Goal: Task Accomplishment & Management: Complete application form

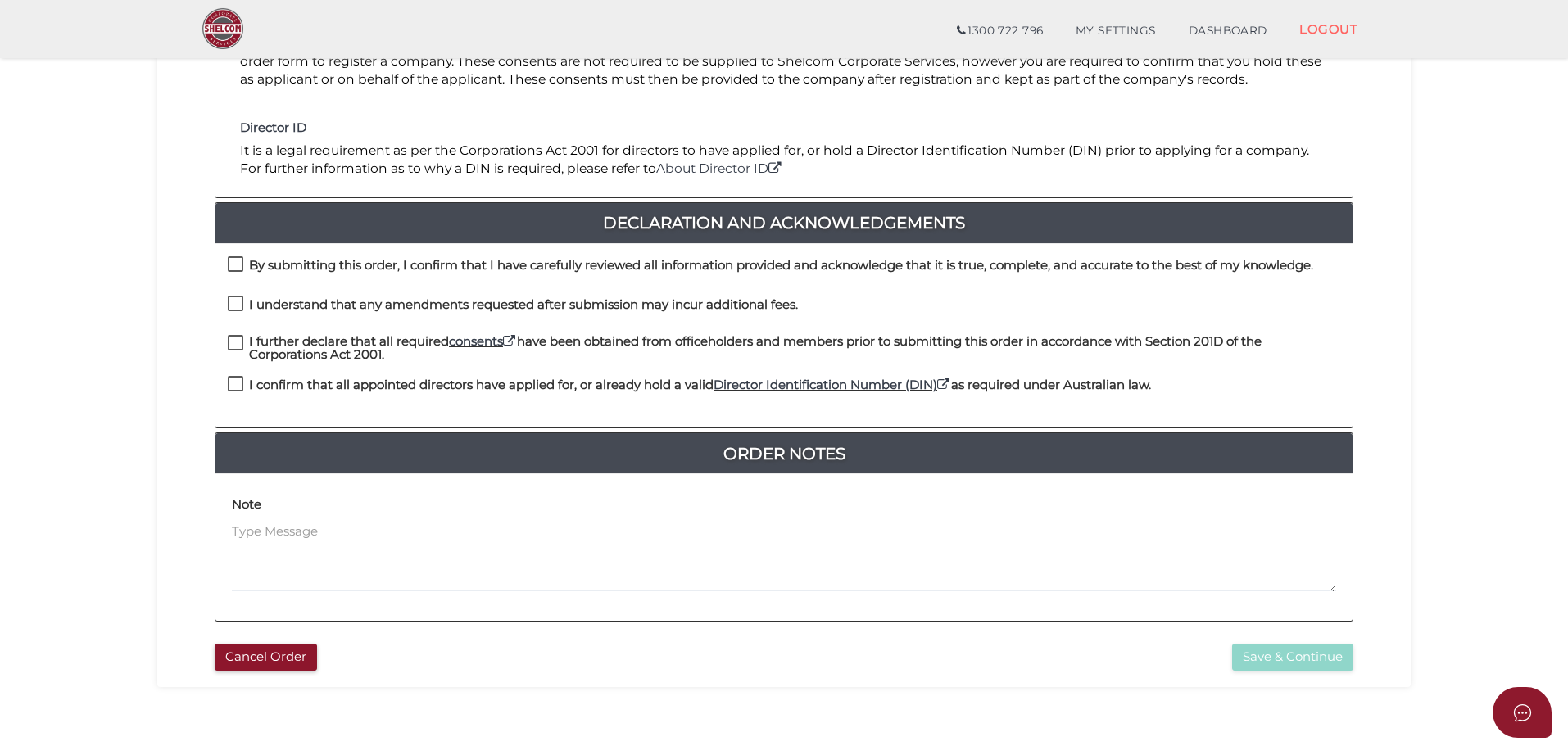
scroll to position [378, 0]
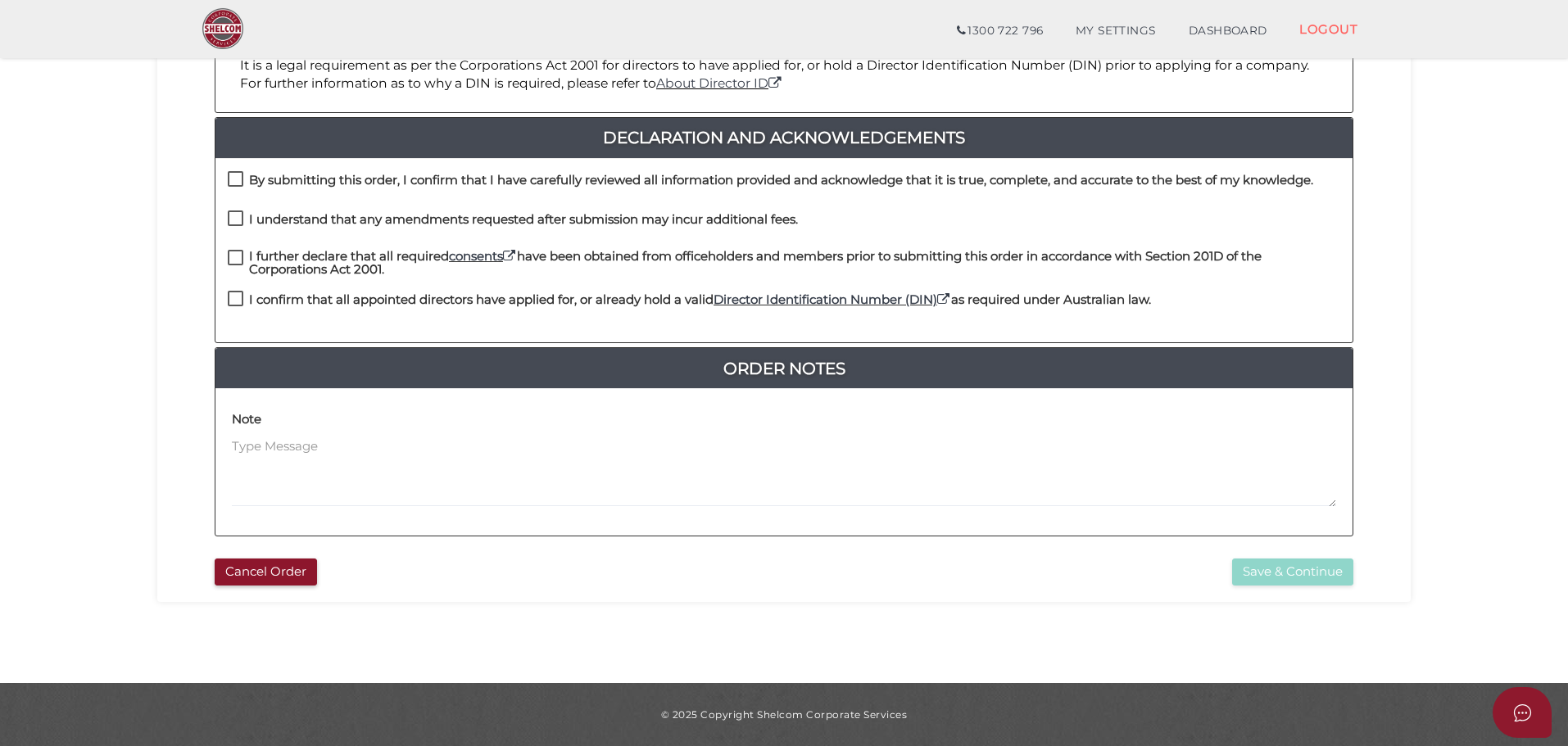
click at [238, 177] on label "By submitting this order, I confirm that I have carefully reviewed all informat…" at bounding box center [770, 183] width 1085 height 20
checkbox input "true"
click at [235, 222] on label "I understand that any amendments requested after submission may incur additiona…" at bounding box center [512, 222] width 570 height 20
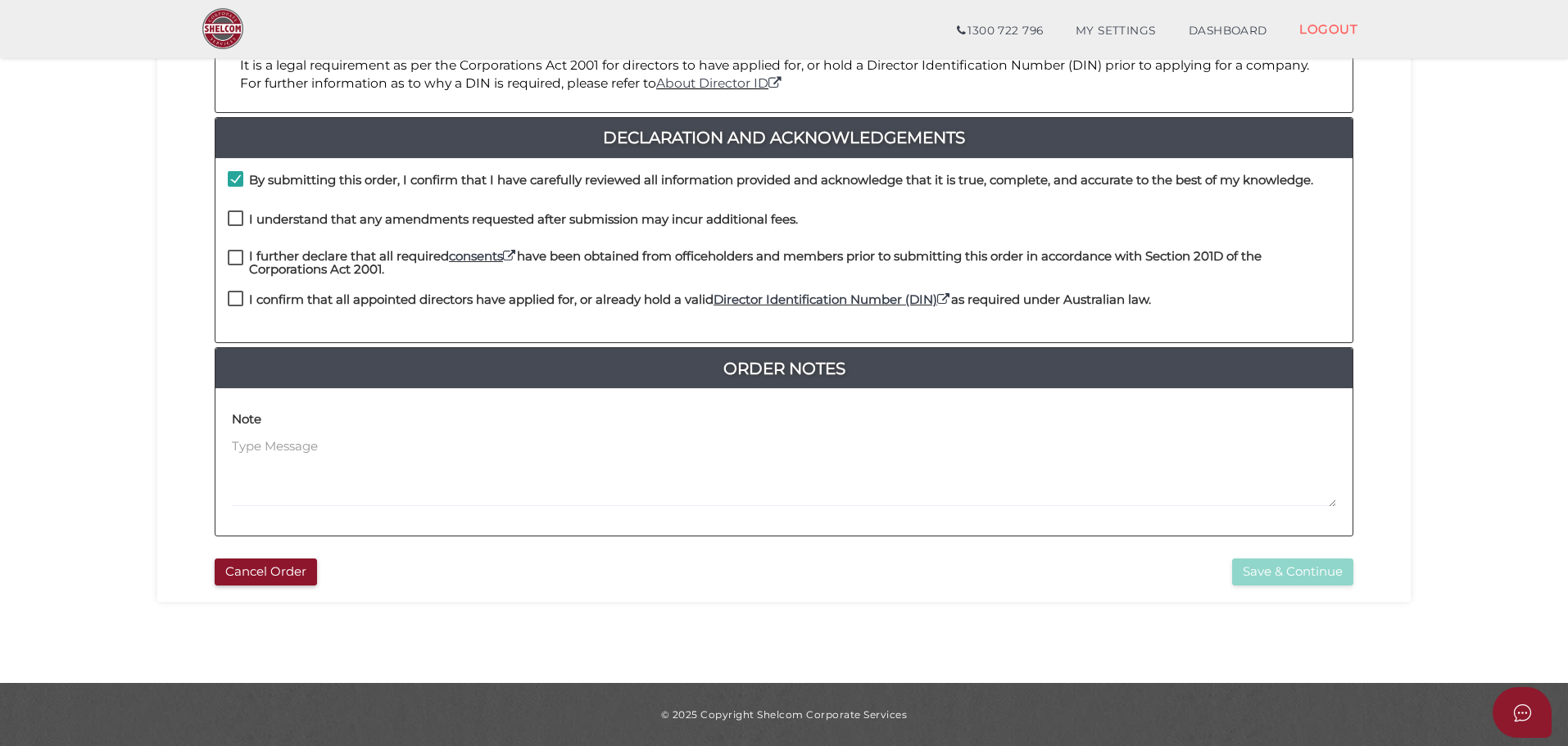
checkbox input "true"
click at [235, 255] on label "I further declare that all required consents have been obtained from officehold…" at bounding box center [784, 259] width 1112 height 20
checkbox input "true"
click at [238, 297] on label "I confirm that all appointed directors have applied for, or already hold a vali…" at bounding box center [689, 302] width 923 height 20
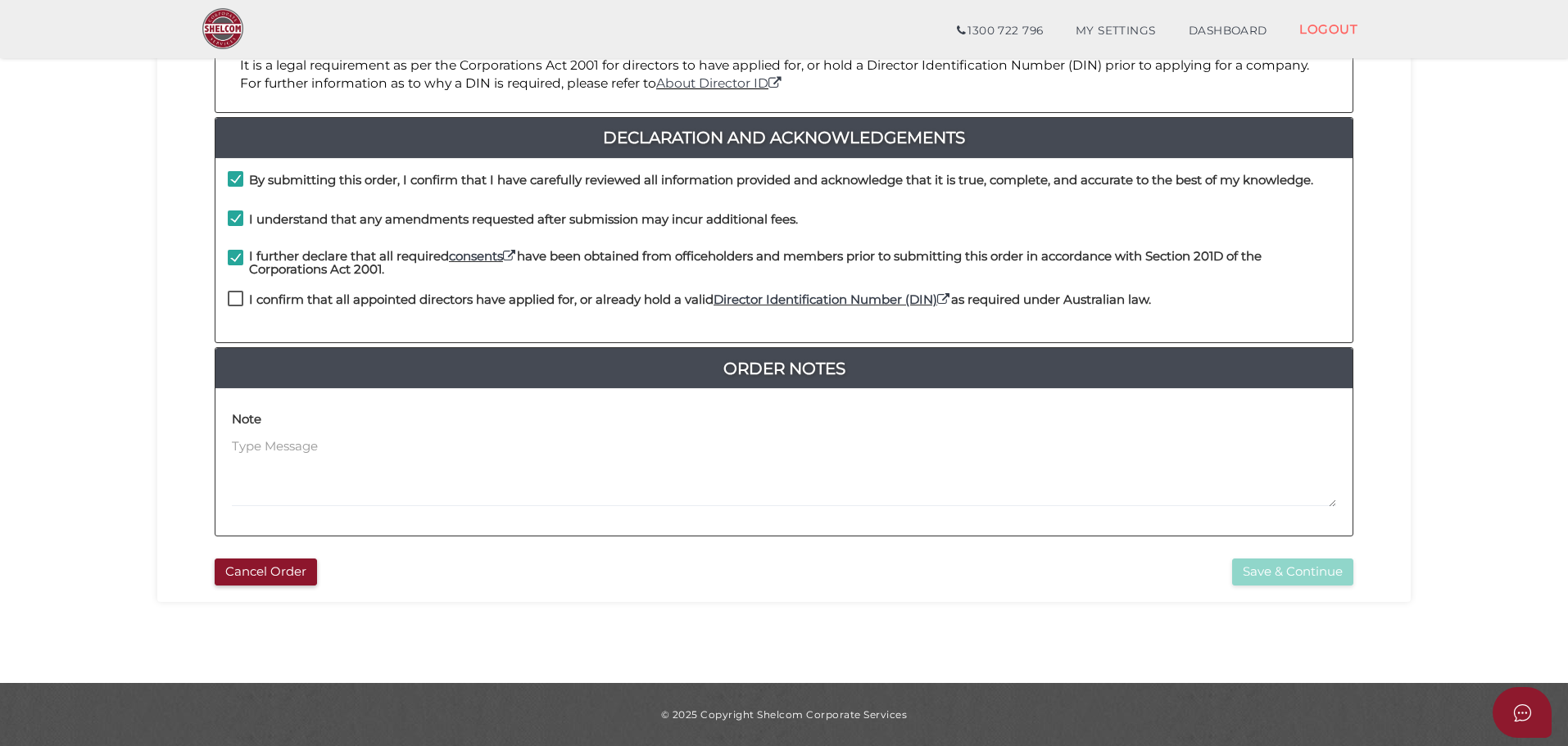
checkbox input "true"
click at [1302, 569] on button "Save & Continue" at bounding box center [1292, 571] width 121 height 27
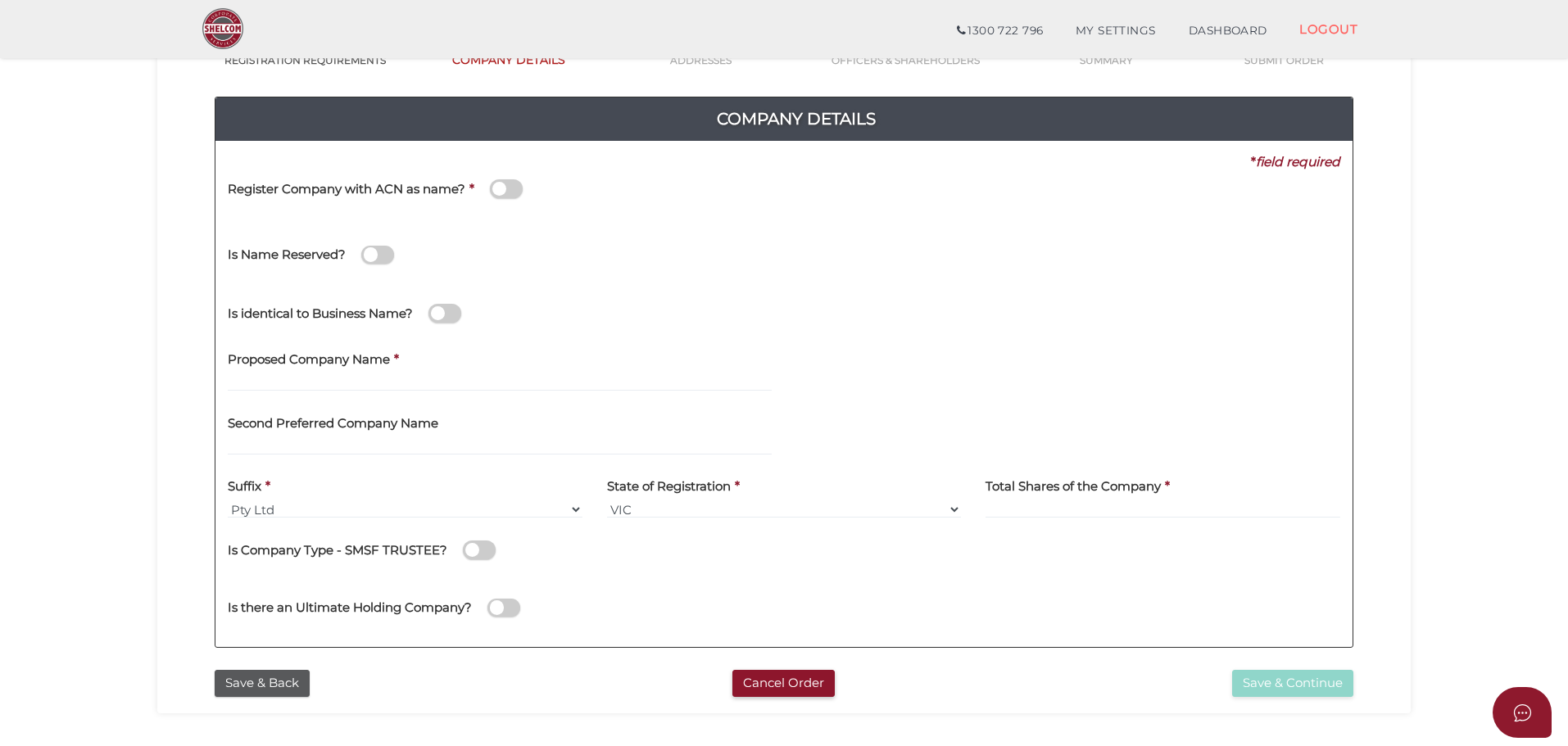
scroll to position [164, 0]
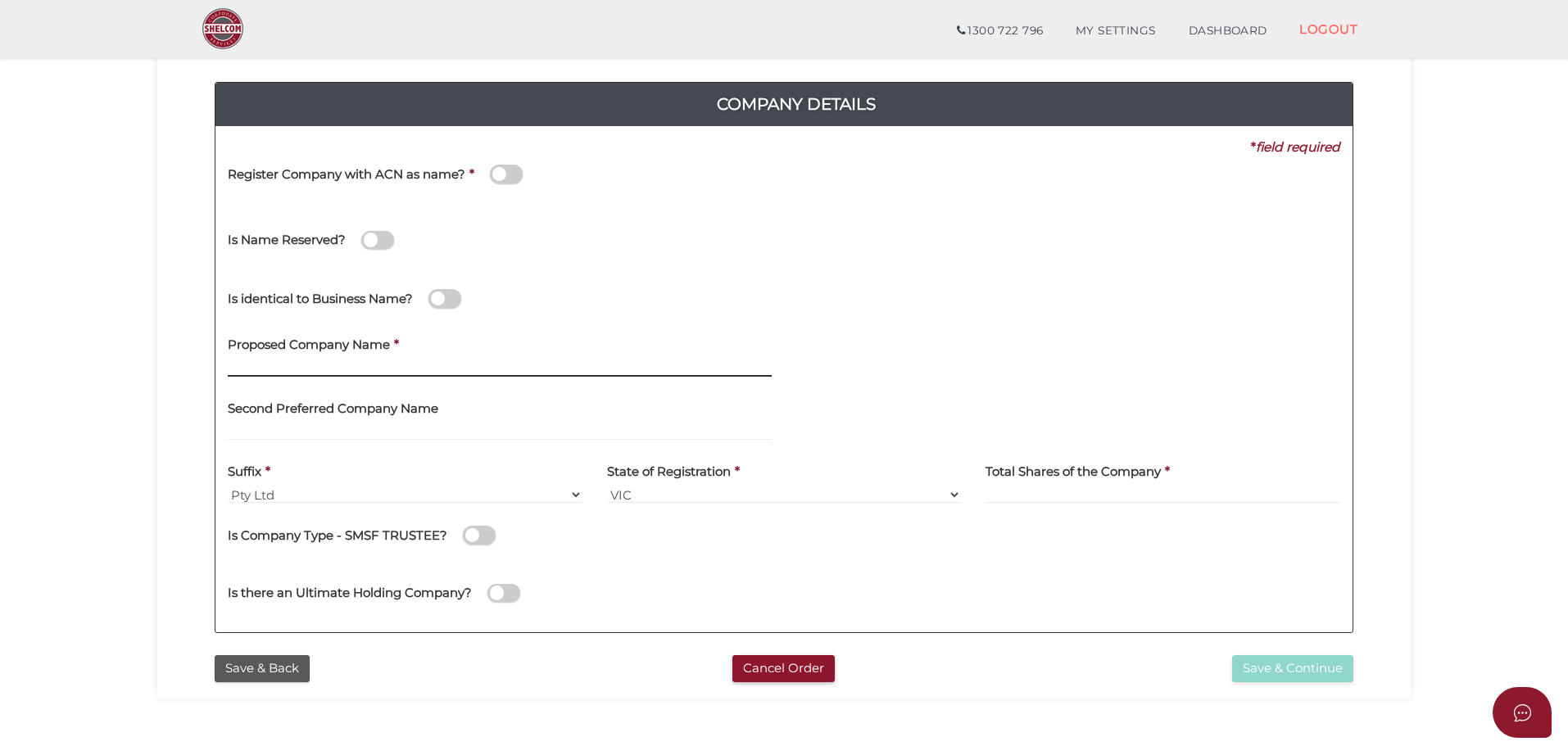
click at [309, 366] on input "text" at bounding box center [500, 367] width 544 height 18
click at [384, 367] on input "True North Property" at bounding box center [500, 367] width 544 height 18
click at [493, 362] on input "True North Property Investments" at bounding box center [500, 367] width 544 height 18
drag, startPoint x: 298, startPoint y: 365, endPoint x: 321, endPoint y: 364, distance: 23.0
click at [305, 364] on input "True North PI" at bounding box center [500, 367] width 544 height 18
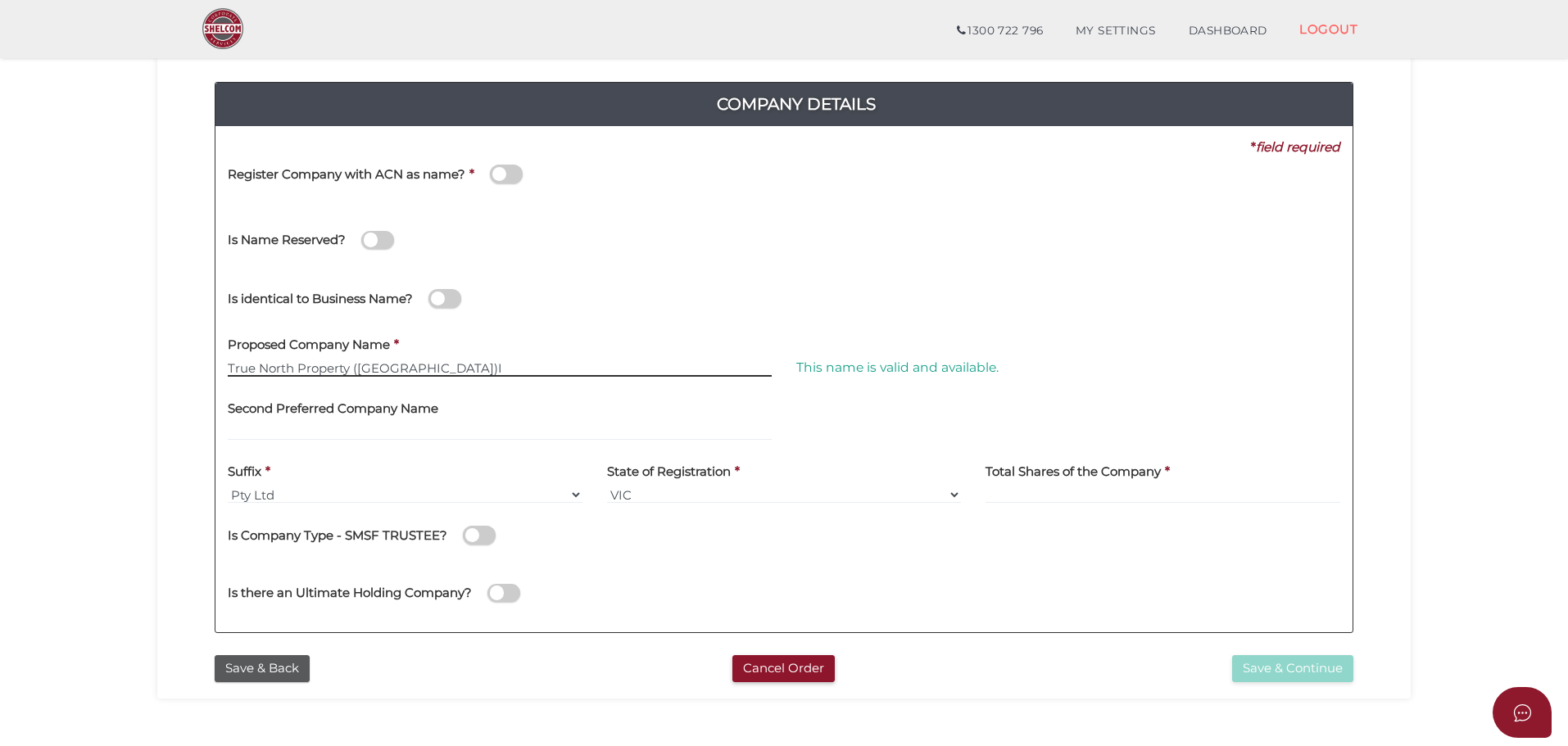
type input "True North Property ([GEOGRAPHIC_DATA])I"
click at [281, 663] on button "Save & Back" at bounding box center [262, 669] width 95 height 27
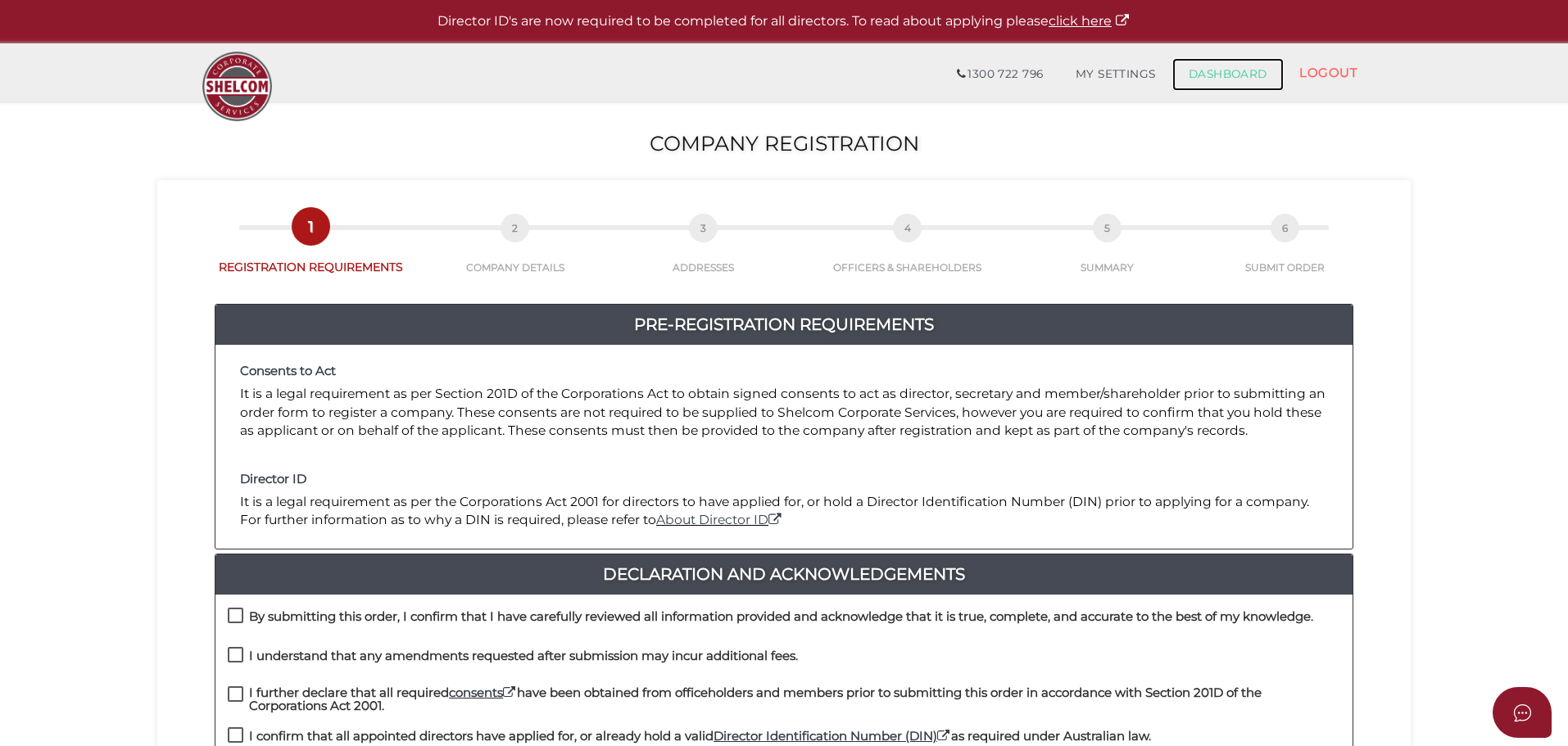
click at [1224, 73] on link "DASHBOARD" at bounding box center [1227, 74] width 112 height 32
